Goal: Task Accomplishment & Management: Manage account settings

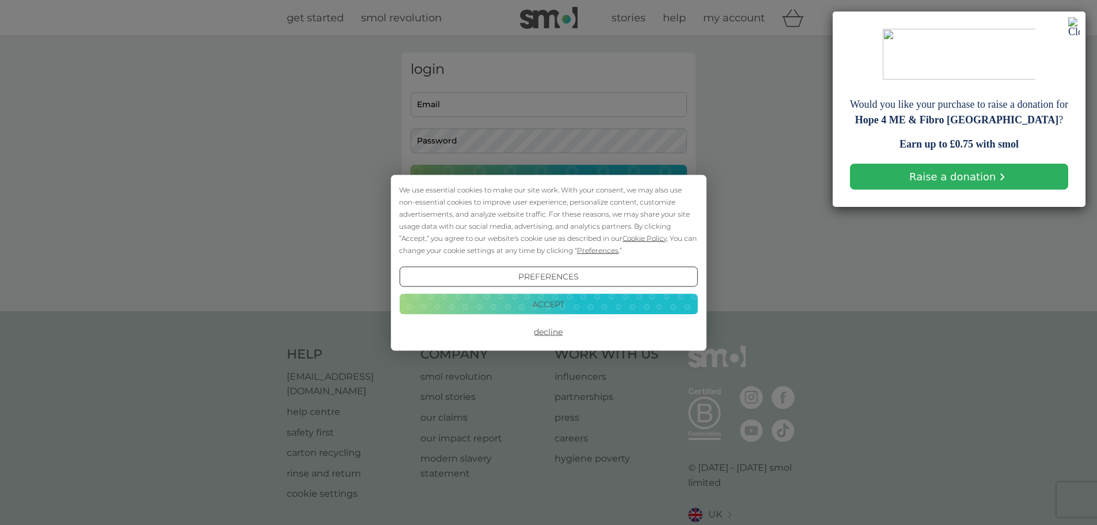
drag, startPoint x: 1074, startPoint y: 29, endPoint x: 994, endPoint y: 63, distance: 87.0
click at [1073, 29] on img at bounding box center [1075, 27] width 12 height 20
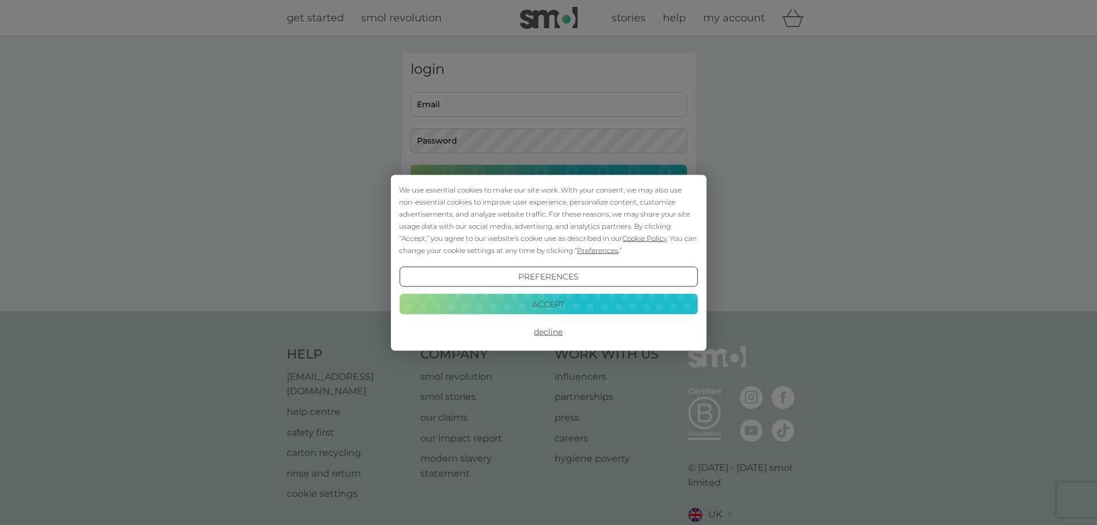
click at [543, 301] on button "Accept" at bounding box center [548, 304] width 298 height 21
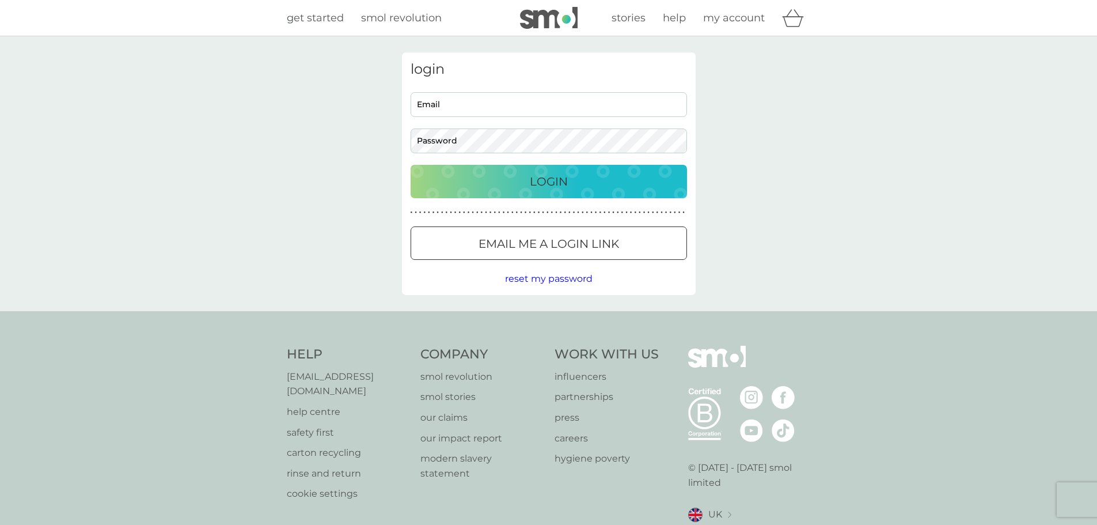
click at [463, 116] on input "Email" at bounding box center [549, 104] width 276 height 25
type input "thornton_jeanette@hotmail.com"
click at [558, 180] on p "Login" at bounding box center [549, 181] width 38 height 18
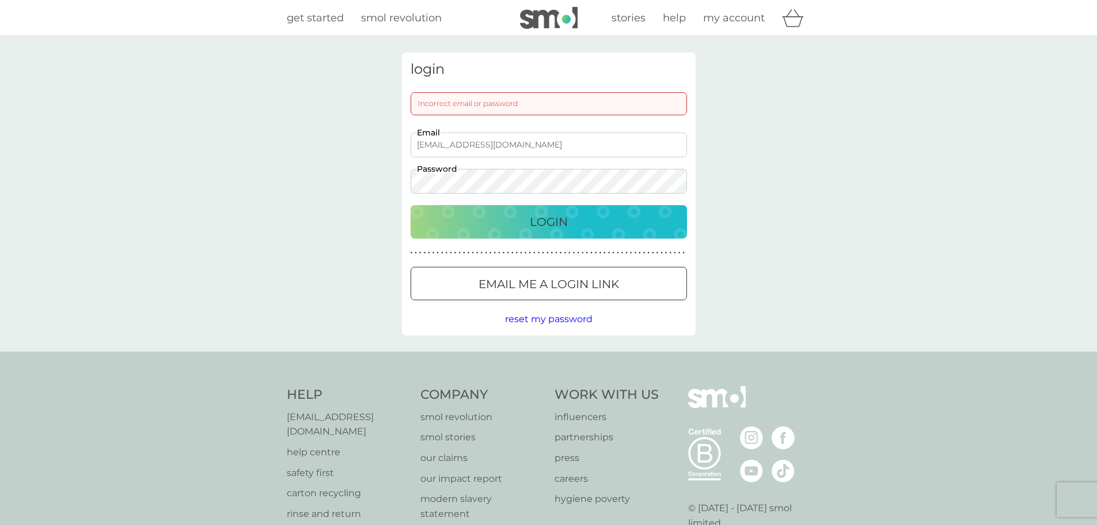
click at [579, 285] on p "Email me a login link" at bounding box center [549, 284] width 141 height 18
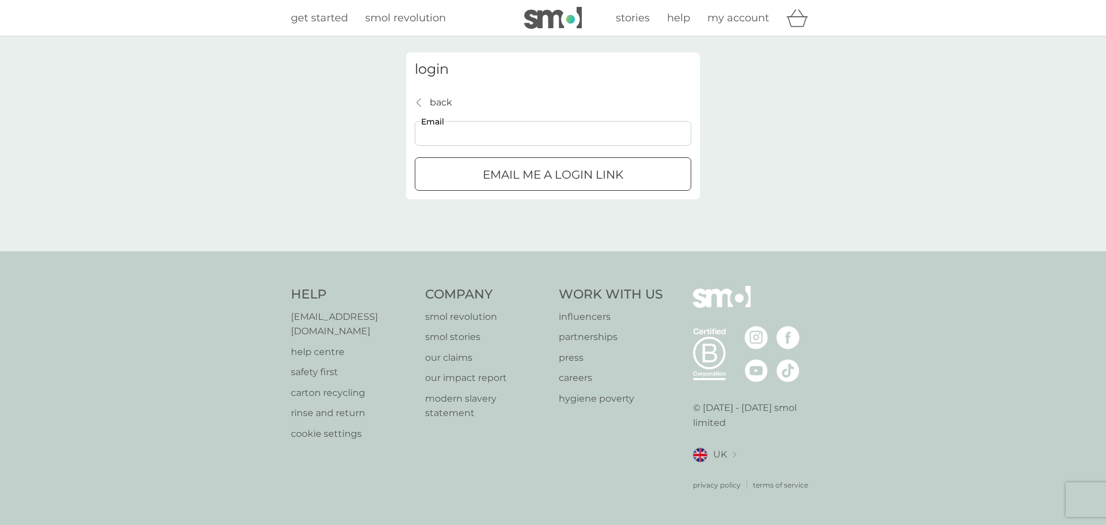
click at [458, 133] on input "Email" at bounding box center [553, 133] width 276 height 25
type input "thornton_jeanette@hotmail.com"
click at [544, 177] on div "submit" at bounding box center [552, 175] width 41 height 12
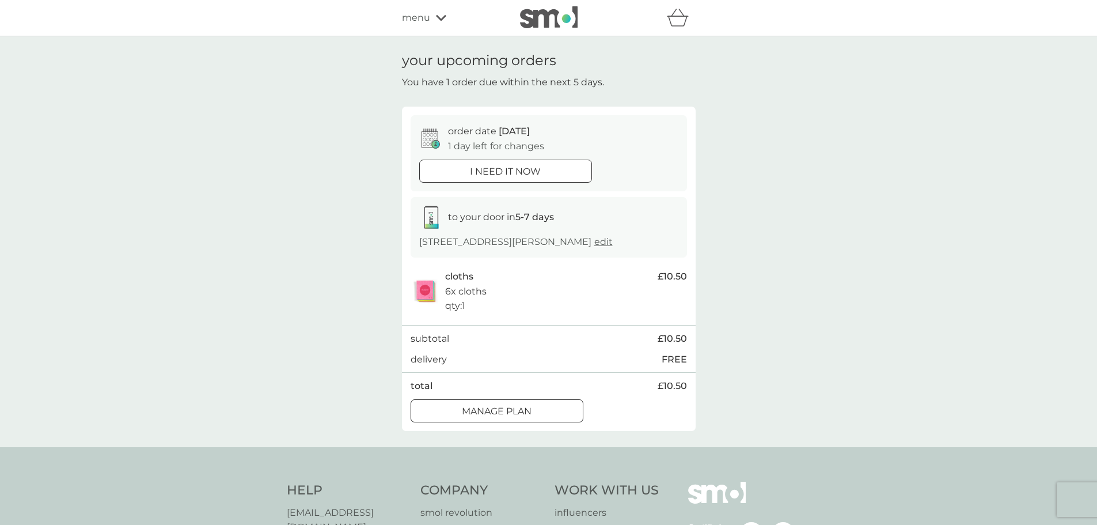
click at [505, 417] on div at bounding box center [496, 411] width 41 height 12
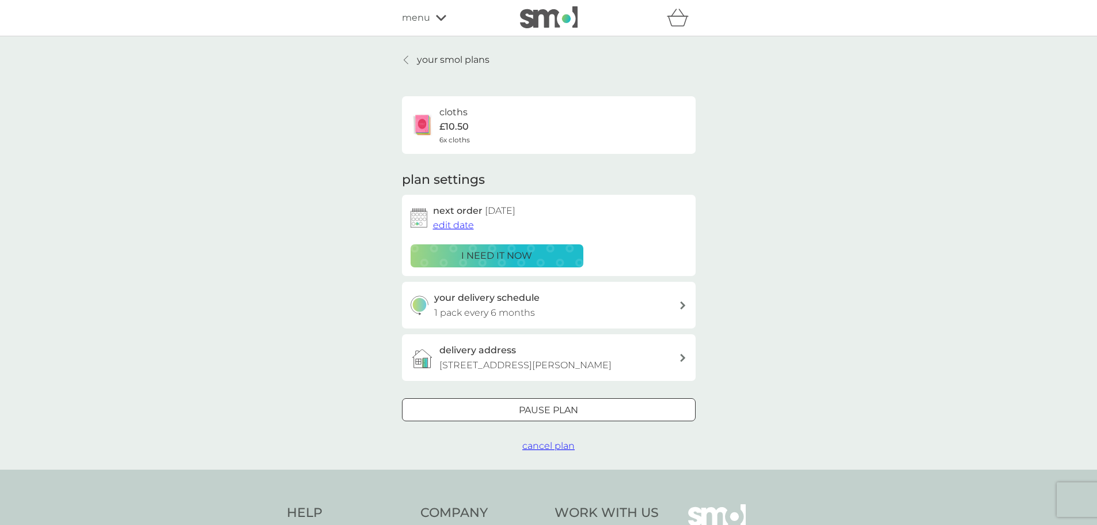
click at [575, 418] on p "Pause plan" at bounding box center [548, 410] width 59 height 15
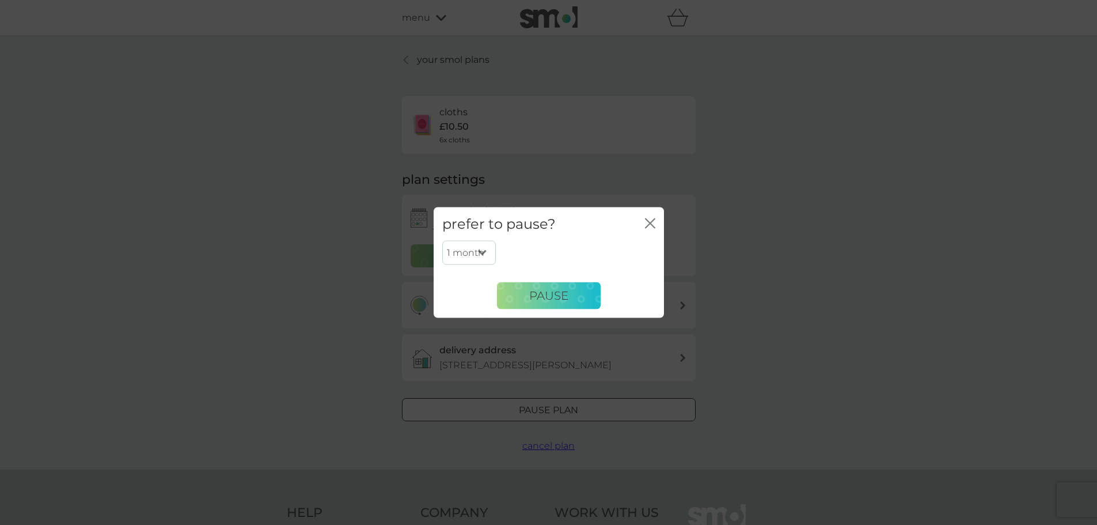
click at [483, 256] on select "1 month 2 months 3 months 4 months 5 months 6 months" at bounding box center [469, 253] width 54 height 24
select select "6"
click at [442, 241] on select "1 month 2 months 3 months 4 months 5 months 6 months" at bounding box center [469, 253] width 54 height 24
click at [545, 293] on span "Pause" at bounding box center [548, 296] width 39 height 14
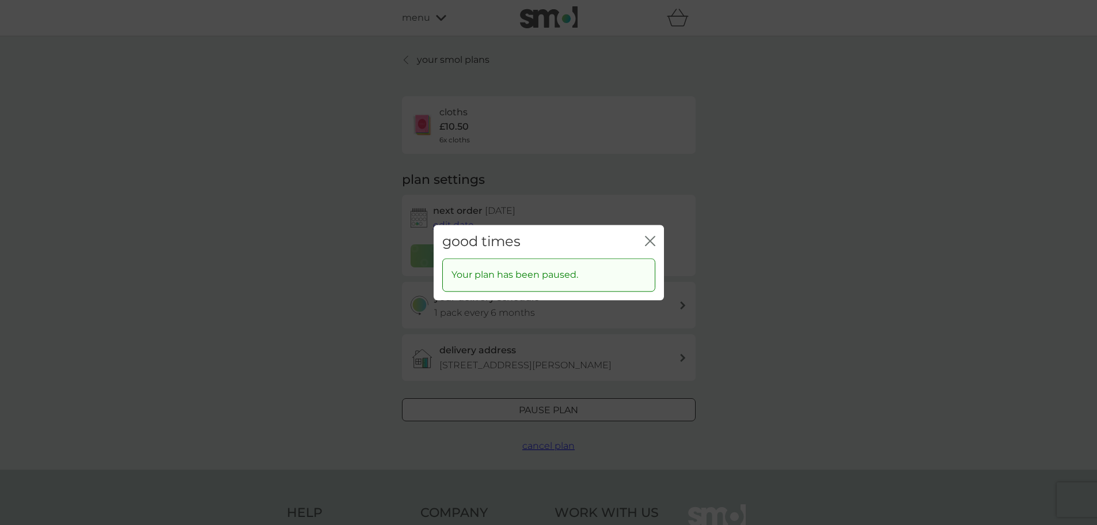
click at [649, 244] on icon "close" at bounding box center [650, 241] width 10 height 10
